Goal: Information Seeking & Learning: Understand process/instructions

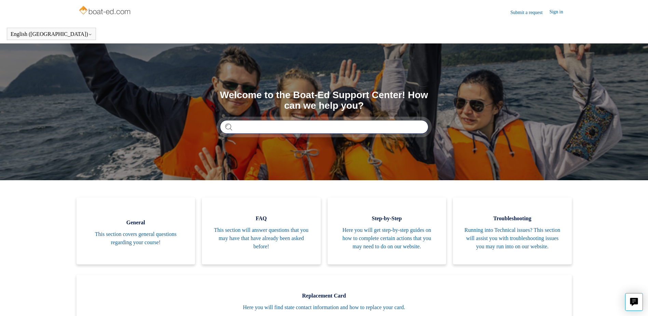
click at [278, 126] on input "Search" at bounding box center [324, 127] width 208 height 14
type input "**********"
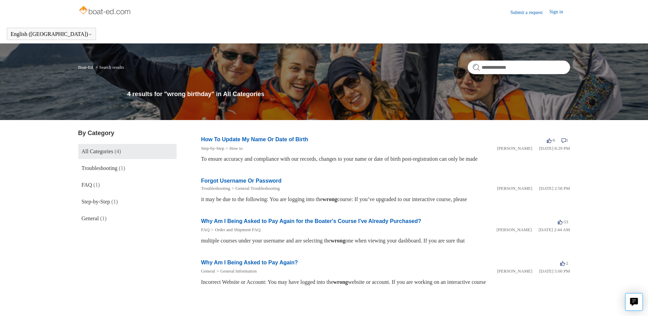
click at [288, 142] on link "How To Update My Name Or Date of Birth" at bounding box center [254, 139] width 107 height 6
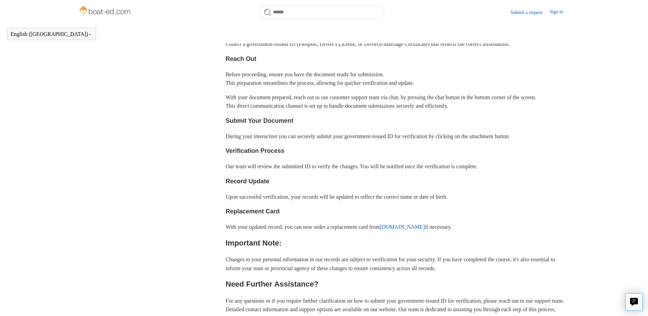
scroll to position [220, 0]
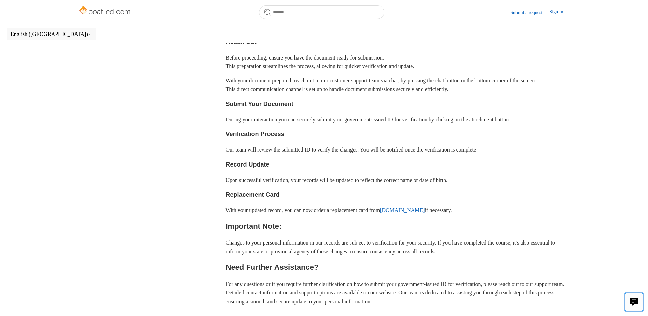
click at [633, 298] on icon "Live chat" at bounding box center [634, 301] width 8 height 6
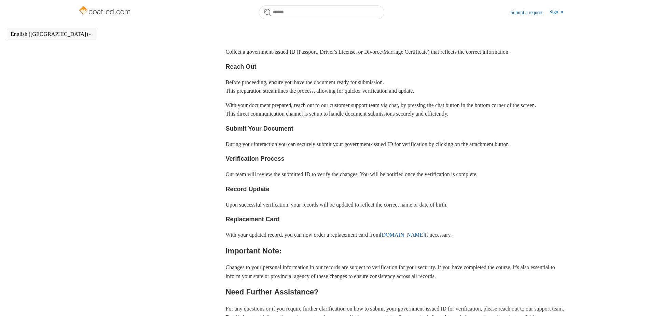
scroll to position [186, 0]
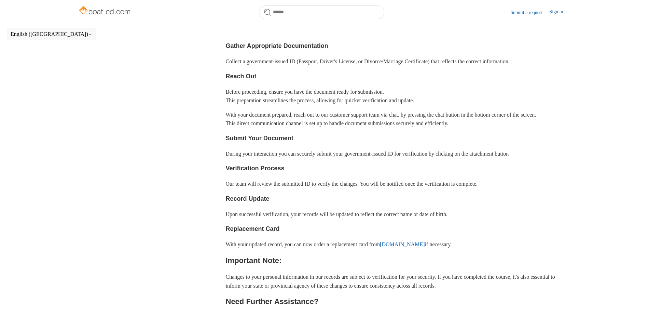
click at [565, 188] on p "Our team will review the submitted ID to verify the changes. You will be notifi…" at bounding box center [398, 183] width 344 height 9
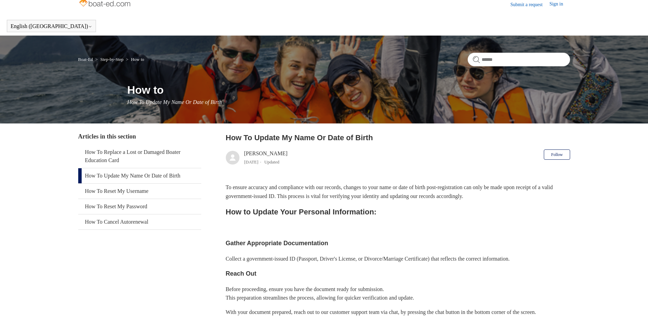
scroll to position [0, 0]
